Goal: Check status: Check status

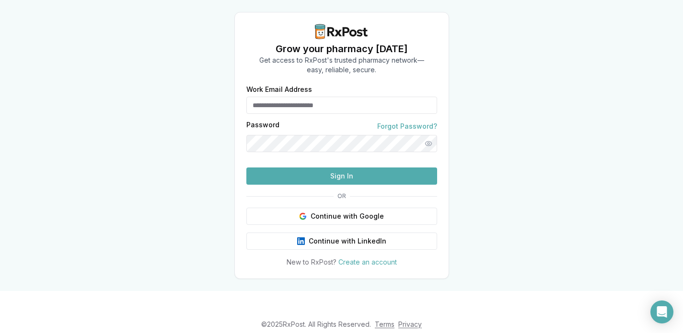
click at [347, 101] on input "Work Email Address" at bounding box center [341, 105] width 191 height 17
type input "**********"
click at [246, 168] on button "Sign In" at bounding box center [341, 176] width 191 height 17
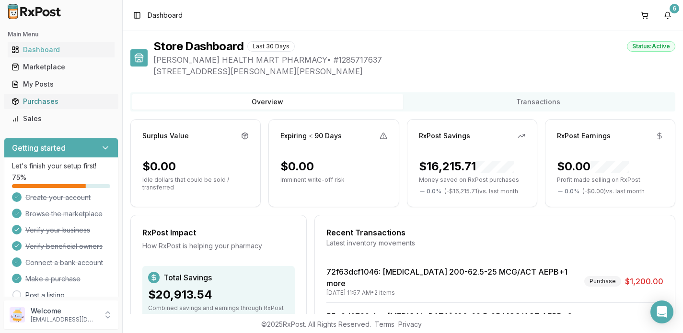
click at [43, 100] on div "Purchases" at bounding box center [60, 102] width 99 height 10
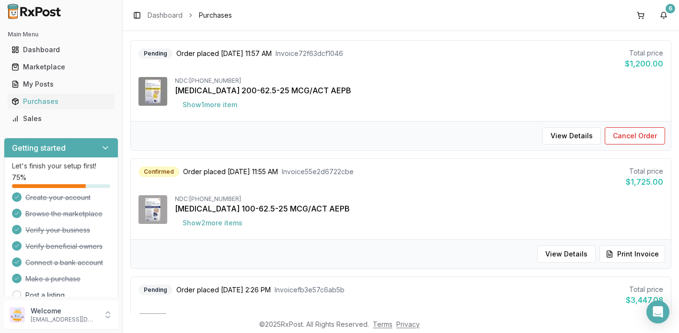
scroll to position [82, 0]
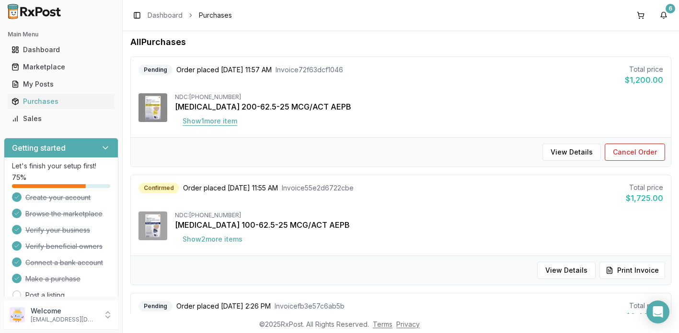
click at [215, 122] on button "Show 1 more item" at bounding box center [210, 121] width 70 height 17
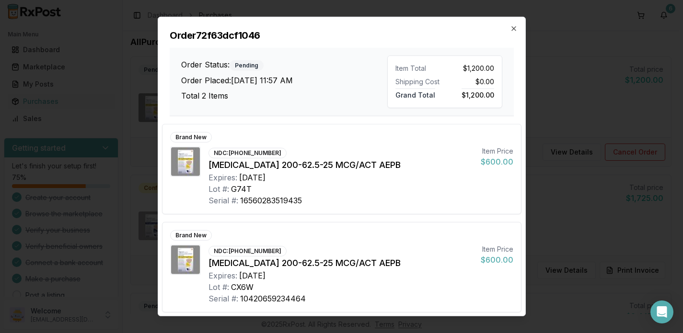
click at [512, 34] on h2 "Order 72f63dcf1046" at bounding box center [342, 35] width 344 height 13
click at [513, 27] on icon "button" at bounding box center [514, 29] width 8 height 8
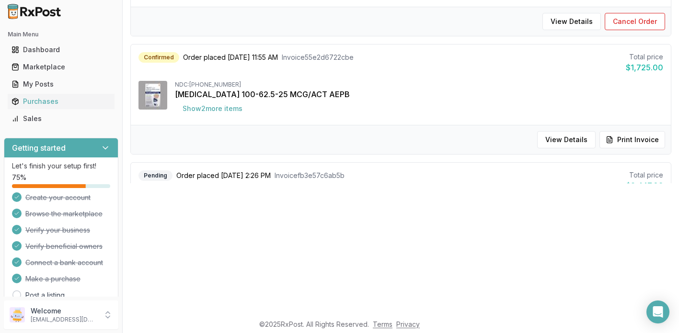
scroll to position [151, 0]
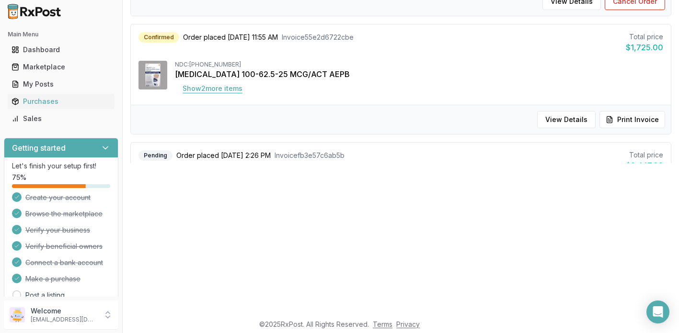
click at [218, 92] on button "Show 2 more item s" at bounding box center [212, 88] width 75 height 17
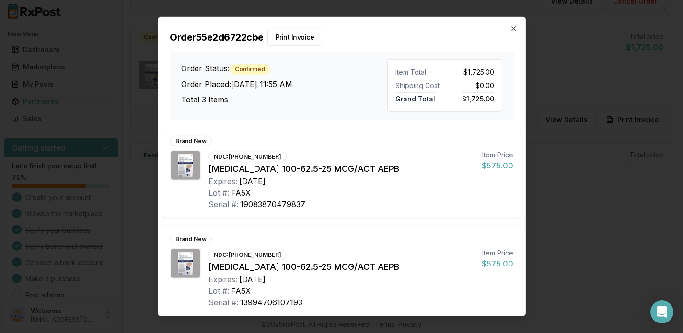
click at [506, 34] on h2 "Order 55e2d6722cbe Print Invoice" at bounding box center [342, 37] width 344 height 17
click at [511, 26] on icon "button" at bounding box center [514, 29] width 8 height 8
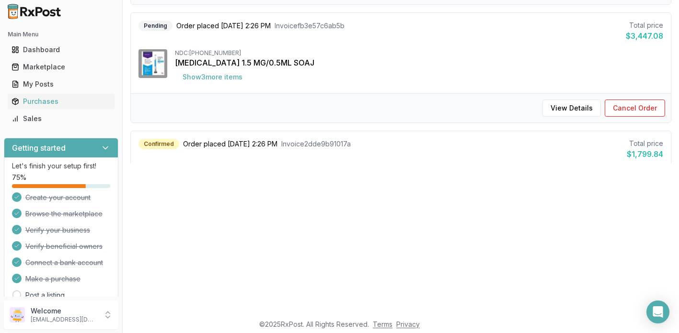
scroll to position [226, 0]
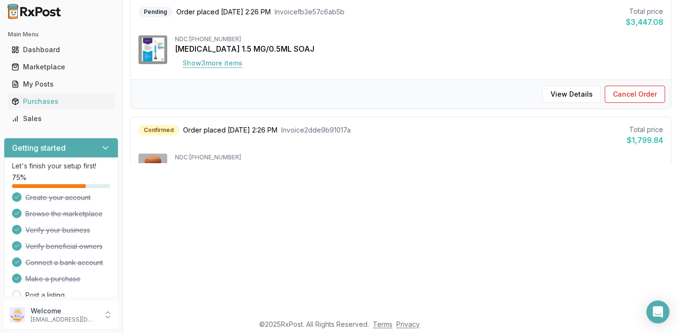
click at [211, 61] on button "Show 3 more item s" at bounding box center [212, 63] width 75 height 17
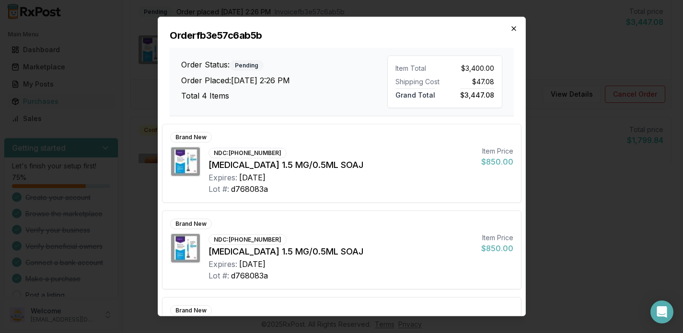
click at [514, 30] on icon "button" at bounding box center [514, 29] width 8 height 8
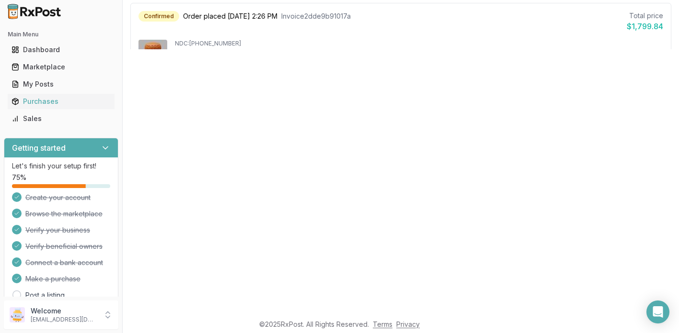
scroll to position [139, 0]
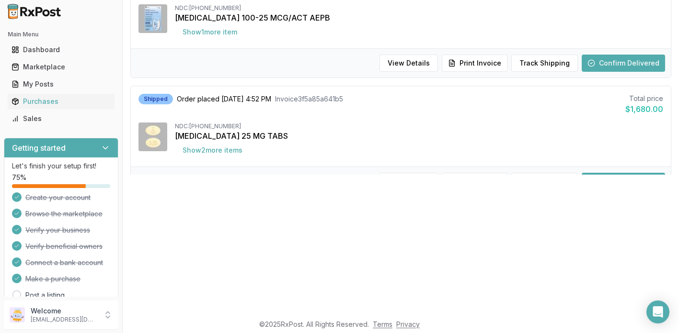
scroll to position [512, 0]
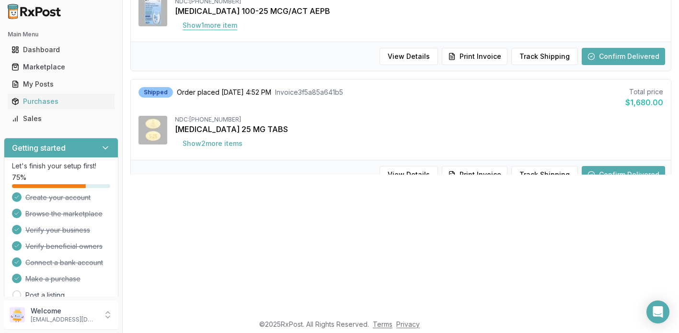
click at [209, 25] on button "Show 1 more item" at bounding box center [210, 25] width 70 height 17
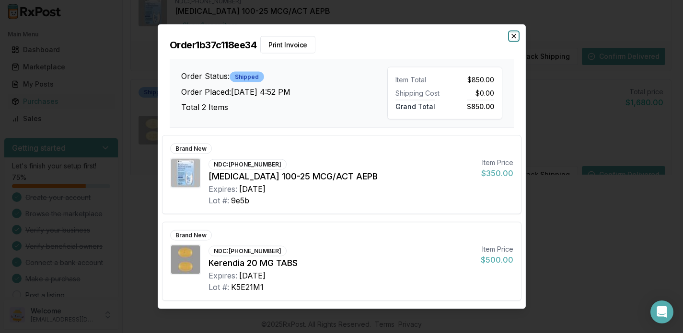
click at [513, 37] on icon "button" at bounding box center [514, 36] width 4 height 4
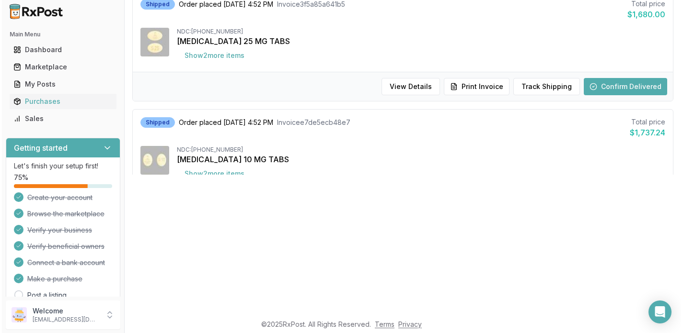
scroll to position [604, 0]
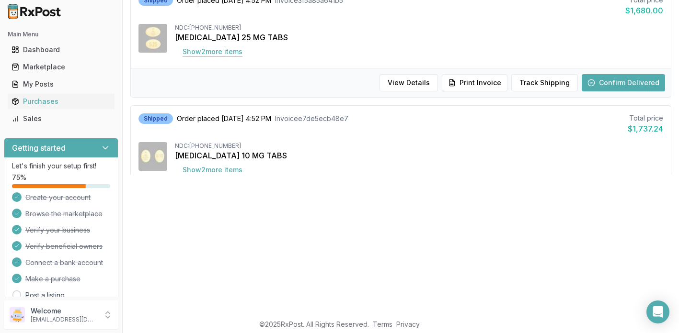
click at [225, 50] on button "Show 2 more item s" at bounding box center [212, 51] width 75 height 17
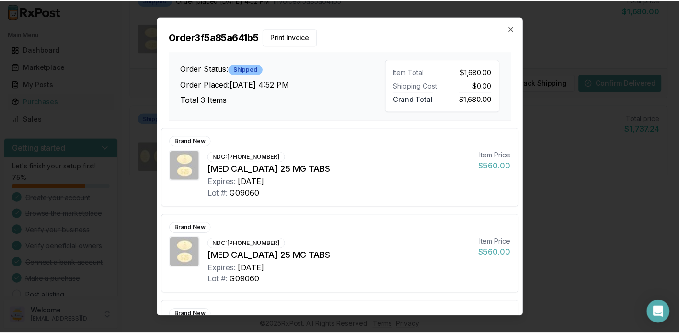
scroll to position [71, 0]
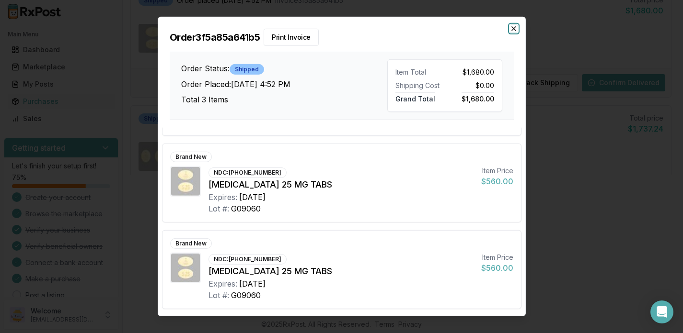
click at [510, 28] on icon "button" at bounding box center [514, 29] width 8 height 8
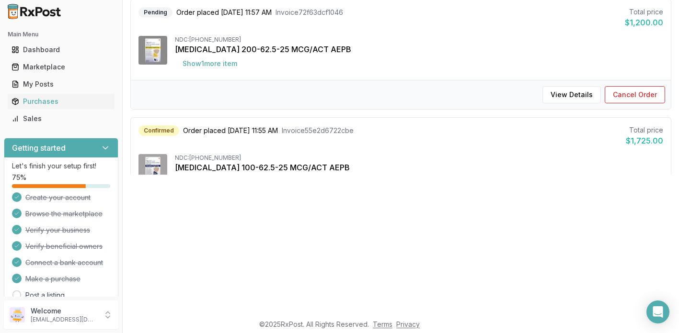
scroll to position [0, 0]
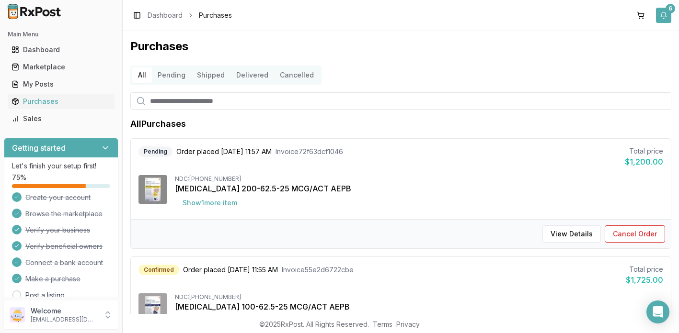
click at [671, 12] on div "6" at bounding box center [670, 9] width 10 height 10
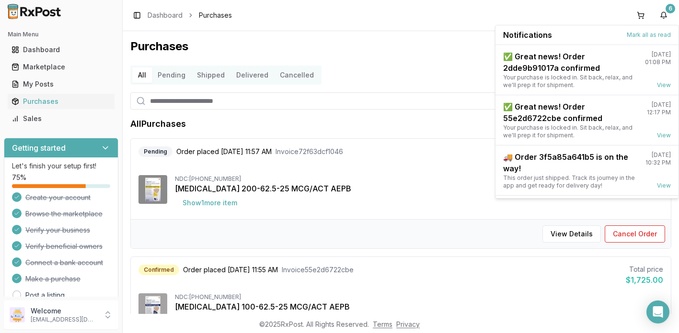
click at [423, 33] on div "Purchases All Pending Shipped Delivered Cancelled All Purchases Pending Order p…" at bounding box center [401, 172] width 556 height 283
